Goal: Navigation & Orientation: Find specific page/section

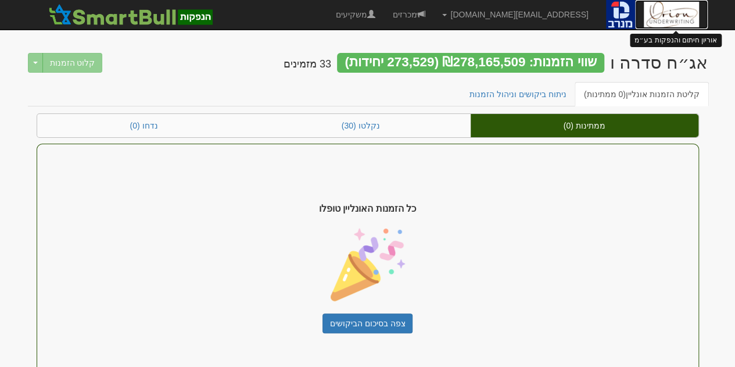
click at [666, 13] on img at bounding box center [671, 14] width 55 height 29
